Goal: Entertainment & Leisure: Browse casually

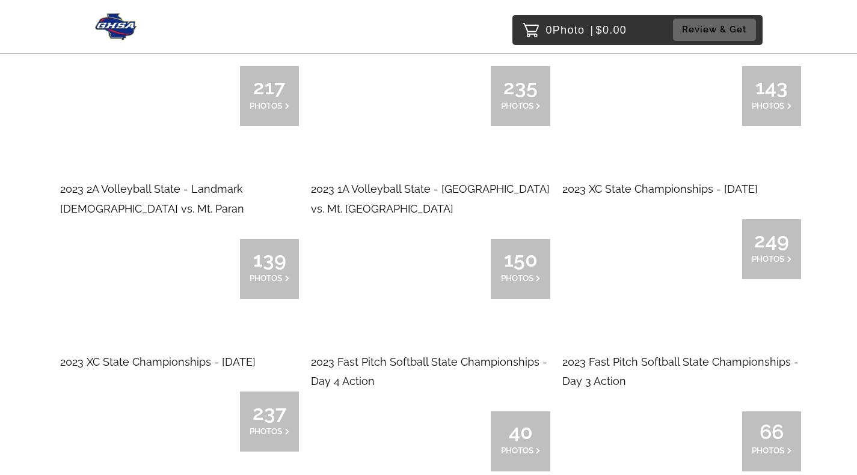
scroll to position [9918, 0]
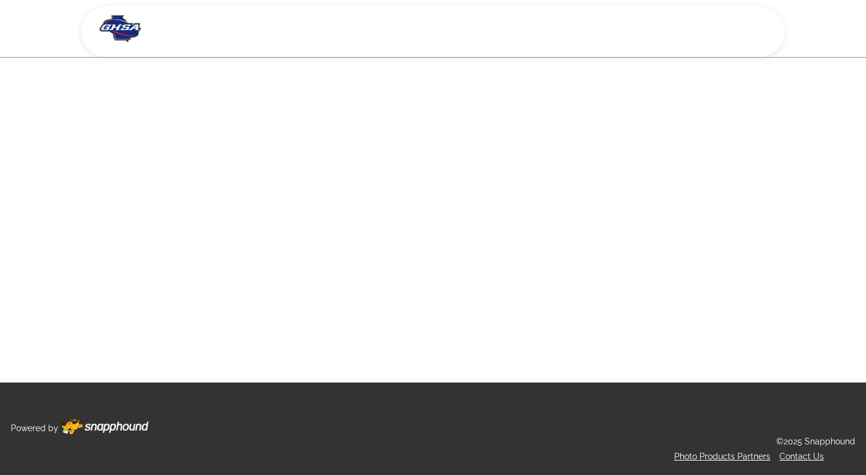
click at [429, 279] on main at bounding box center [433, 191] width 866 height 383
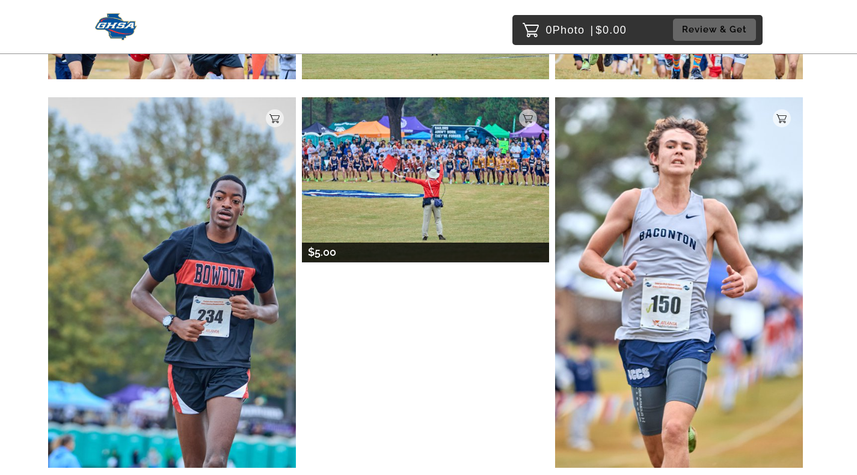
scroll to position [721, 0]
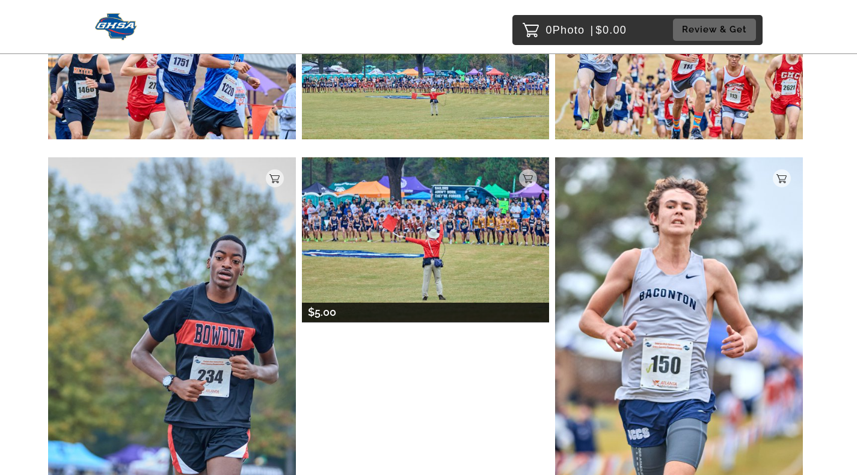
click at [457, 240] on img at bounding box center [426, 239] width 248 height 165
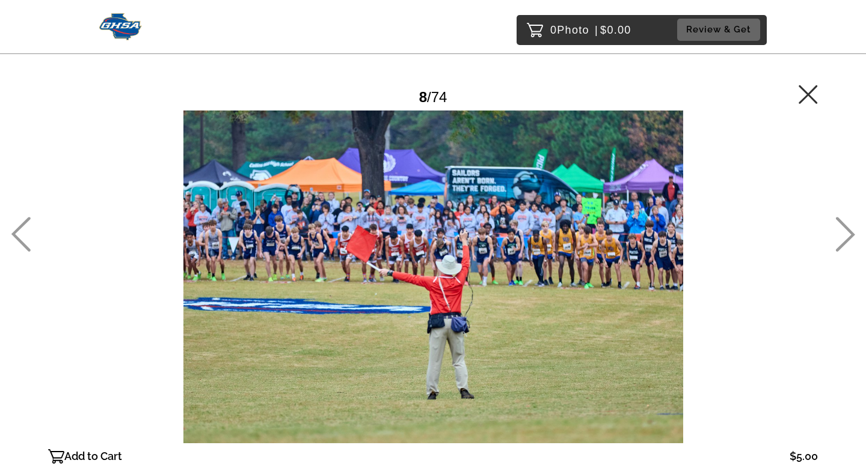
click at [810, 96] on icon at bounding box center [807, 94] width 19 height 19
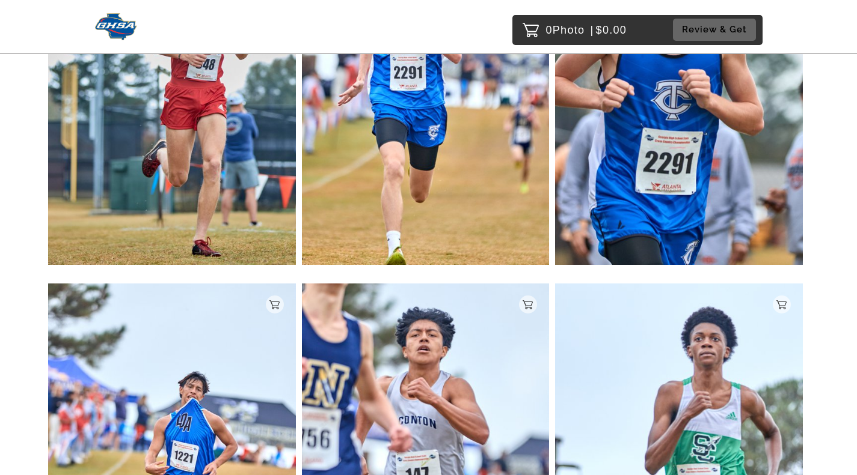
scroll to position [7661, 0]
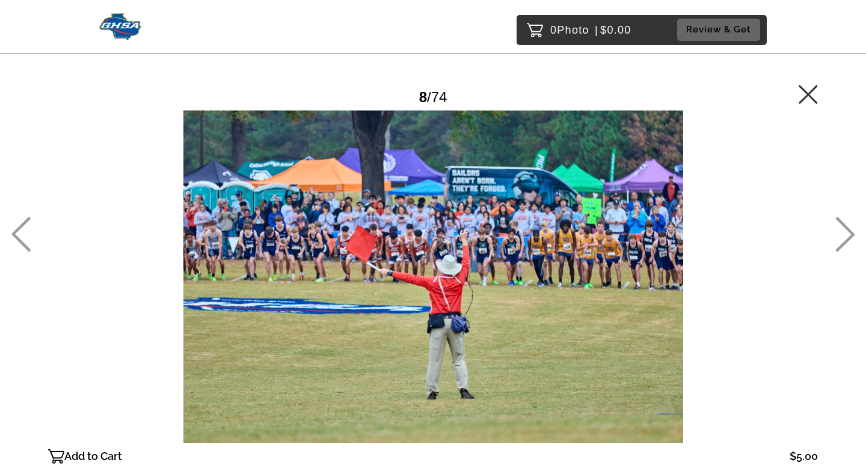
click at [809, 89] on icon at bounding box center [807, 94] width 19 height 19
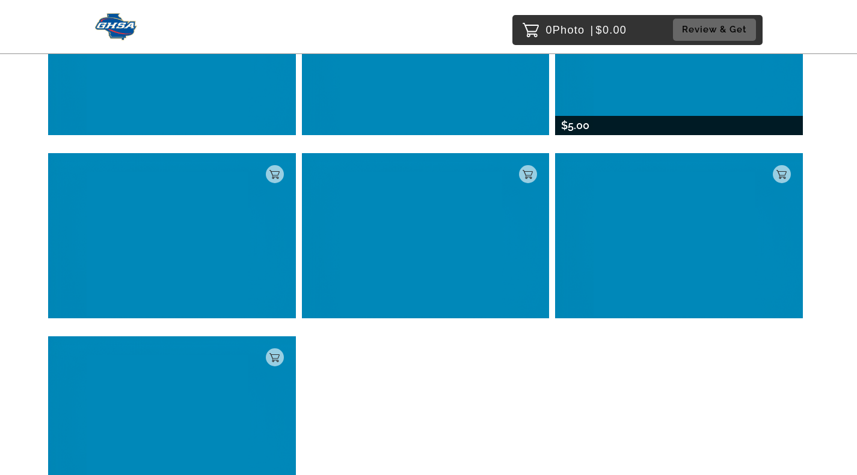
scroll to position [726, 0]
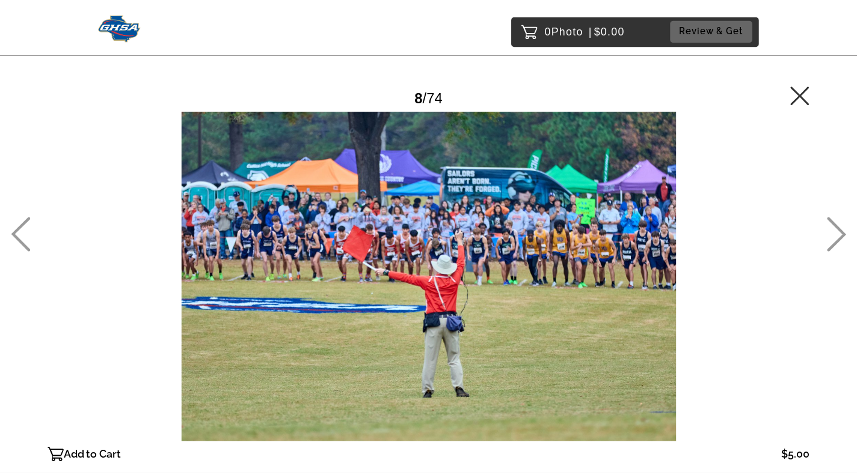
scroll to position [154, 0]
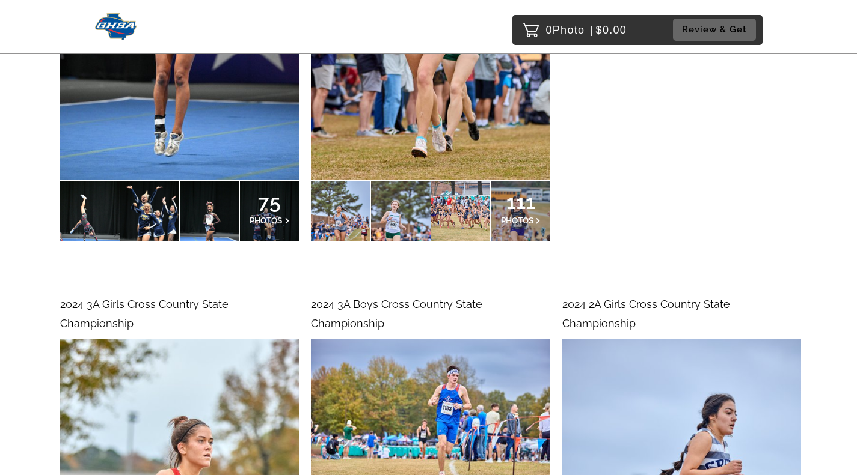
scroll to position [9006, 0]
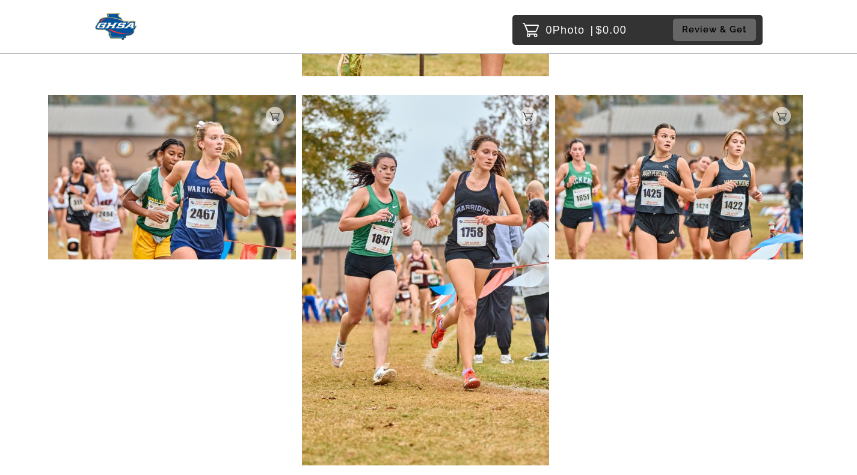
scroll to position [5127, 0]
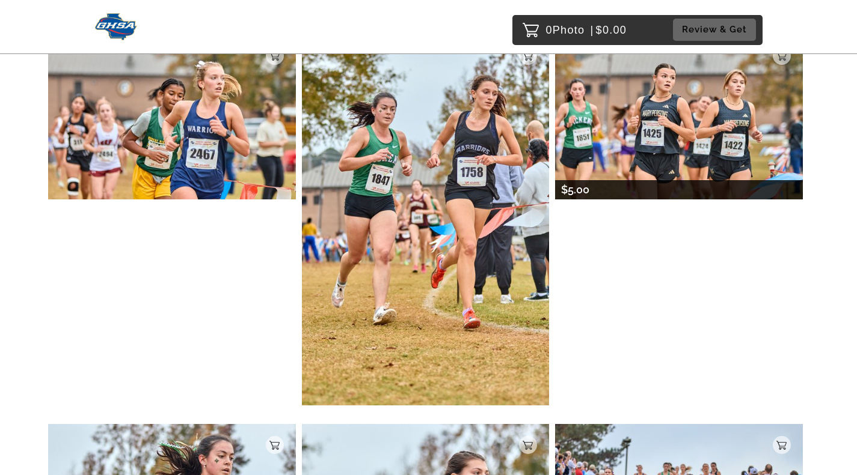
click at [694, 124] on img at bounding box center [679, 117] width 248 height 165
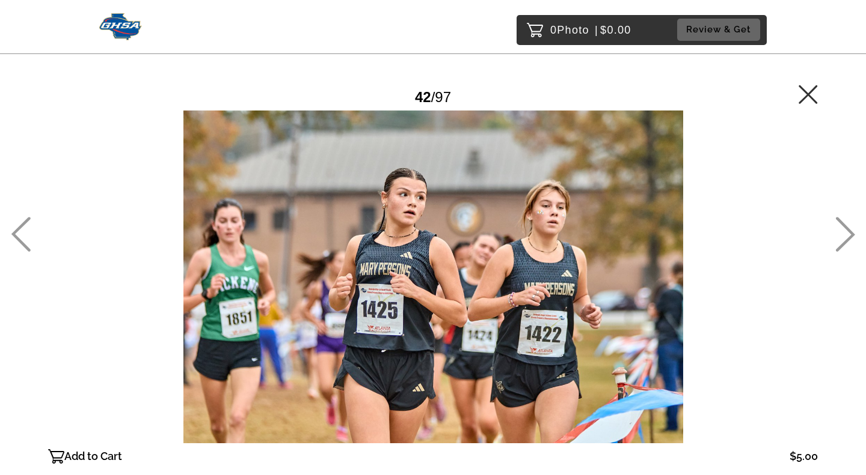
click at [809, 92] on icon at bounding box center [807, 94] width 19 height 19
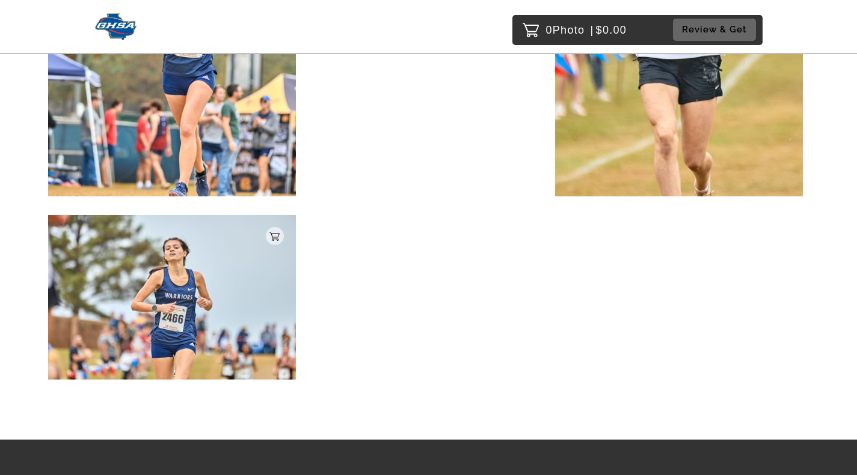
scroll to position [12187, 0]
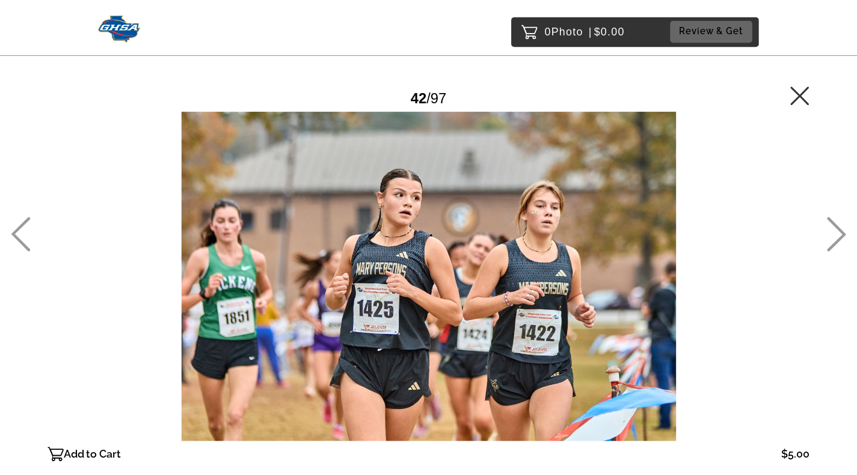
scroll to position [154, 0]
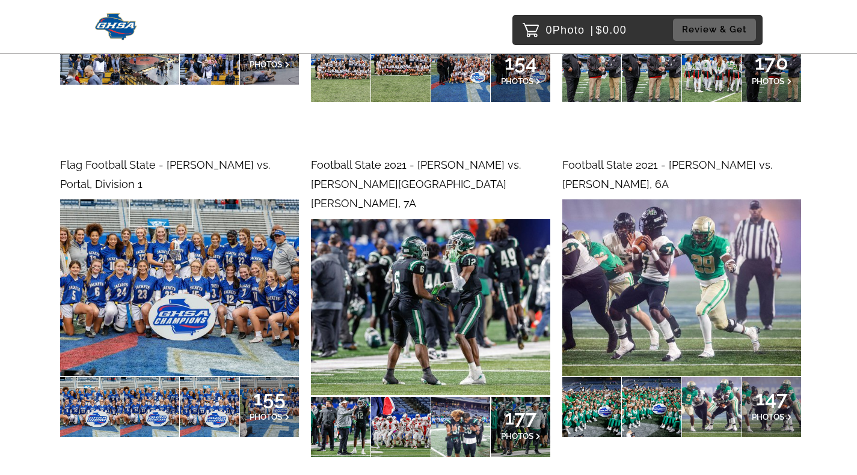
scroll to position [45022, 0]
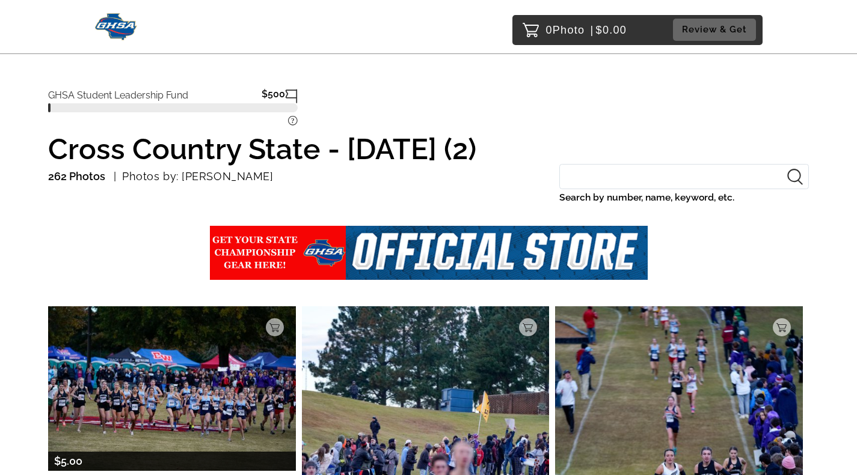
click at [130, 389] on img at bounding box center [172, 389] width 248 height 165
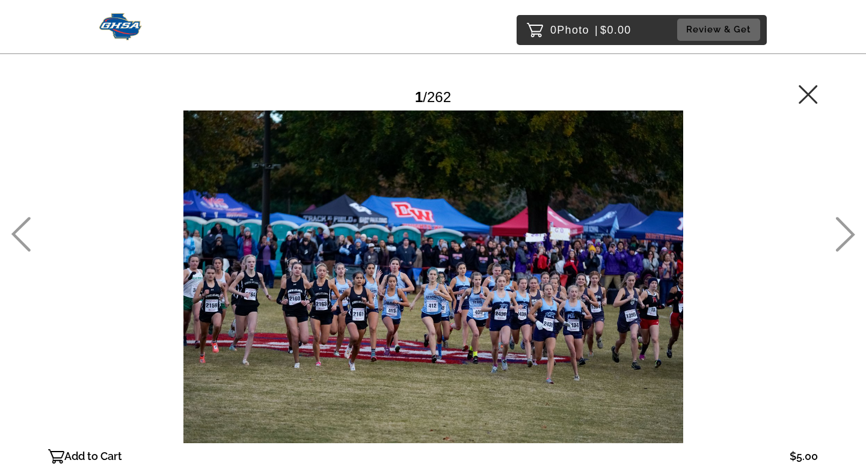
click at [802, 99] on icon at bounding box center [807, 94] width 19 height 19
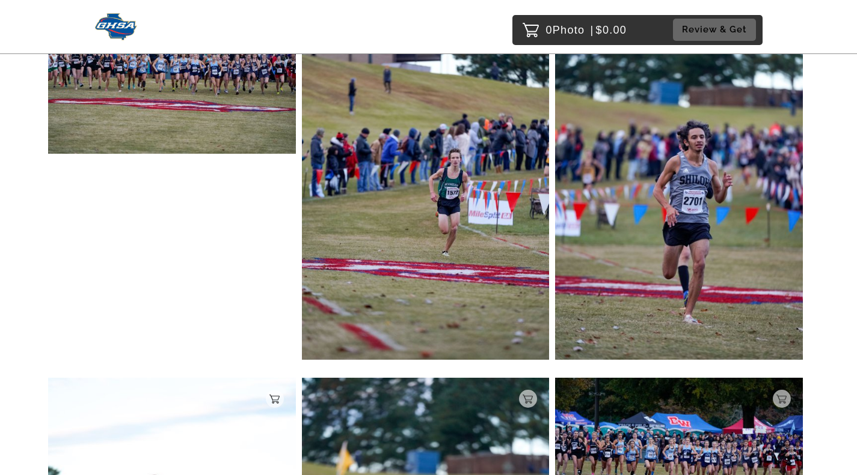
scroll to position [11879, 0]
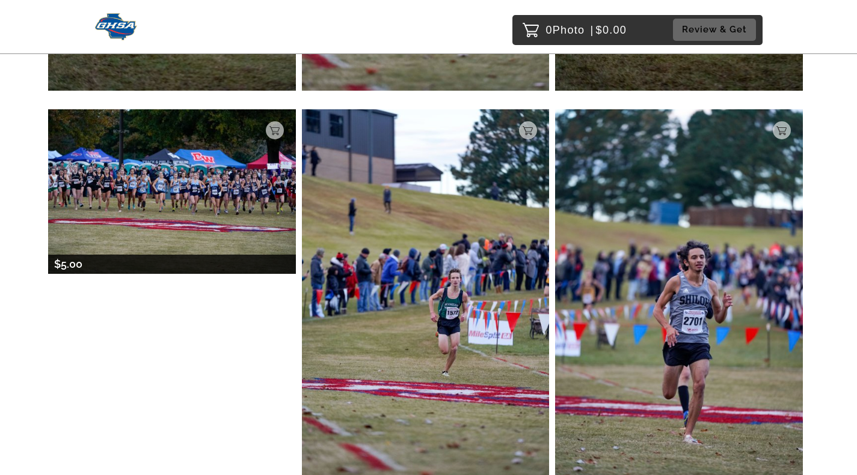
click at [230, 222] on img at bounding box center [172, 191] width 248 height 165
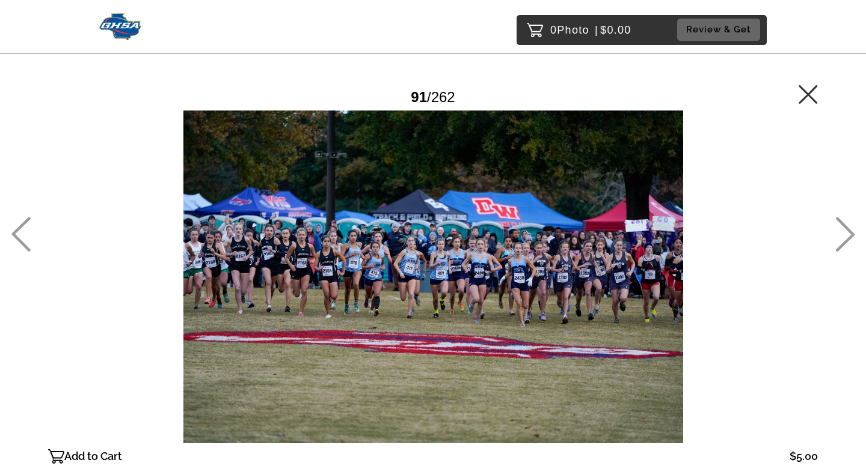
click at [811, 97] on icon at bounding box center [807, 94] width 19 height 19
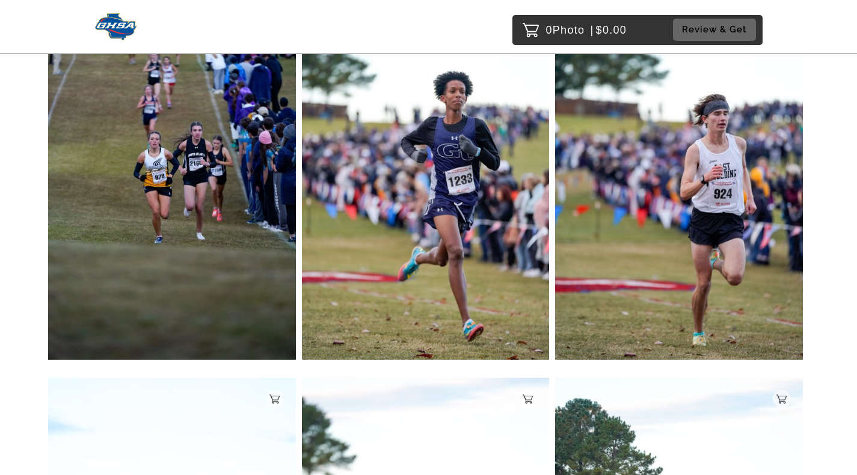
scroll to position [11752, 0]
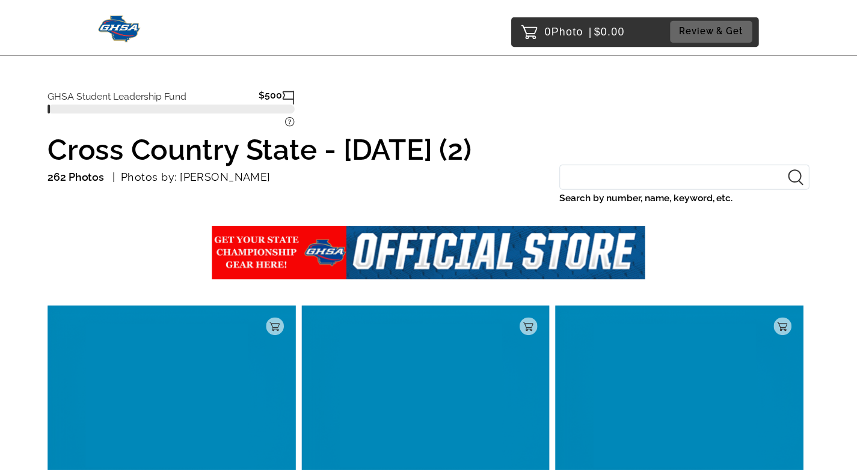
scroll to position [154, 0]
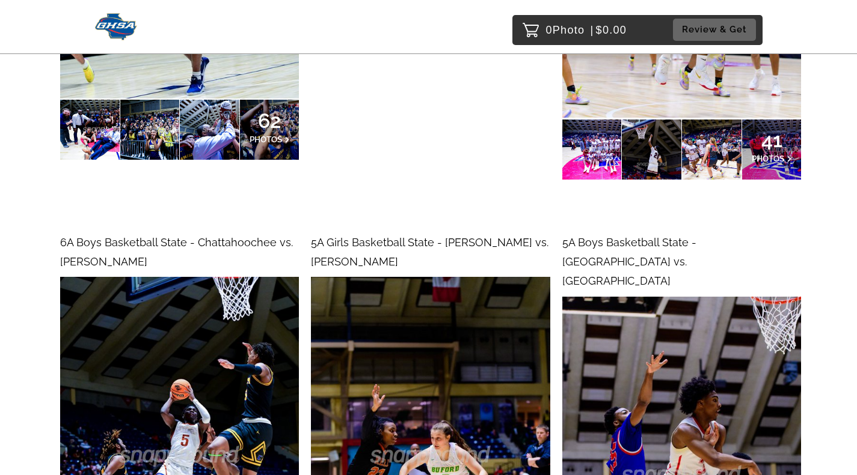
scroll to position [60884, 0]
